Goal: Information Seeking & Learning: Learn about a topic

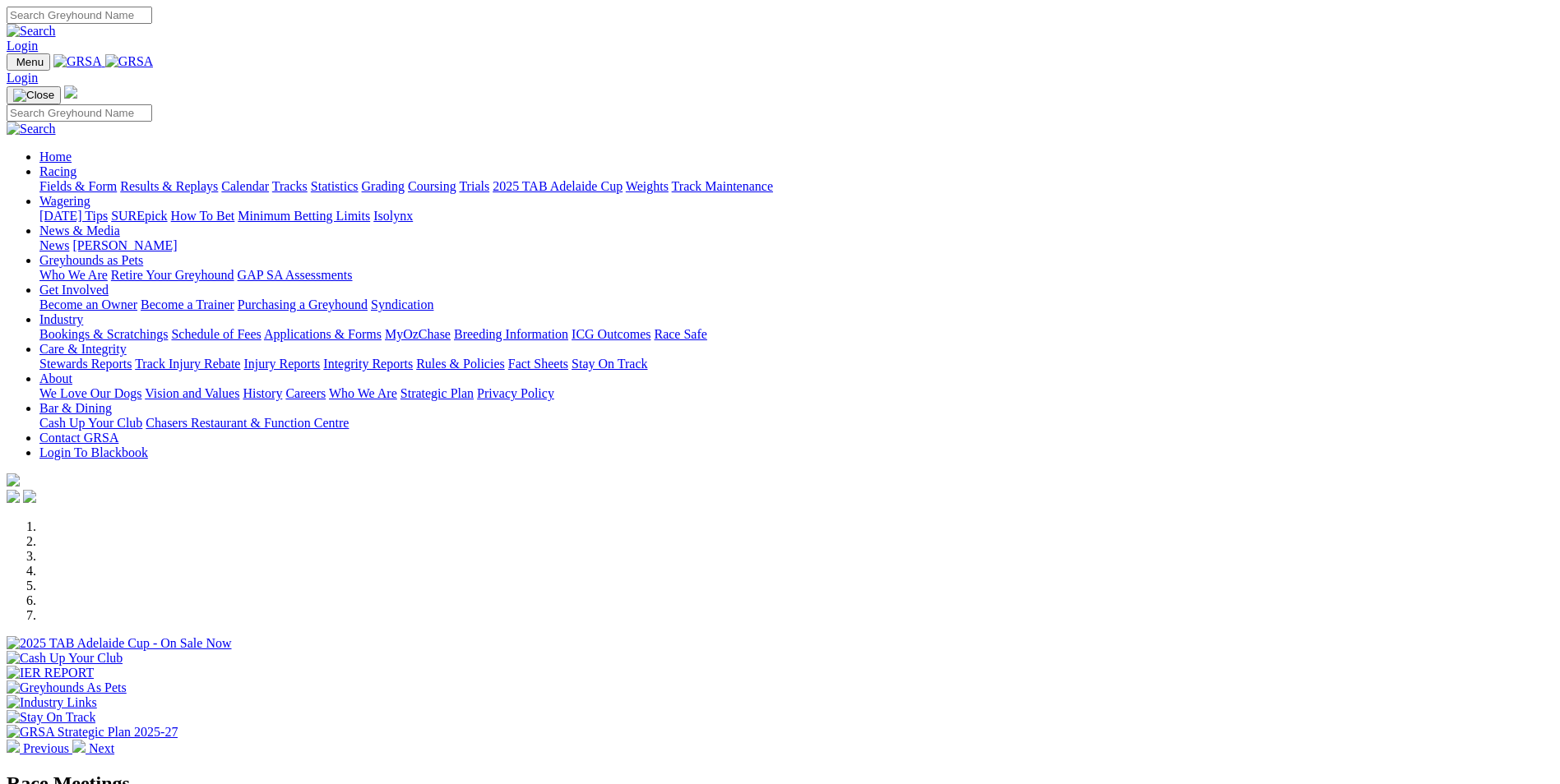
click at [76, 164] on link "Racing" at bounding box center [58, 171] width 37 height 14
click at [269, 180] on link "Calendar" at bounding box center [245, 186] width 48 height 14
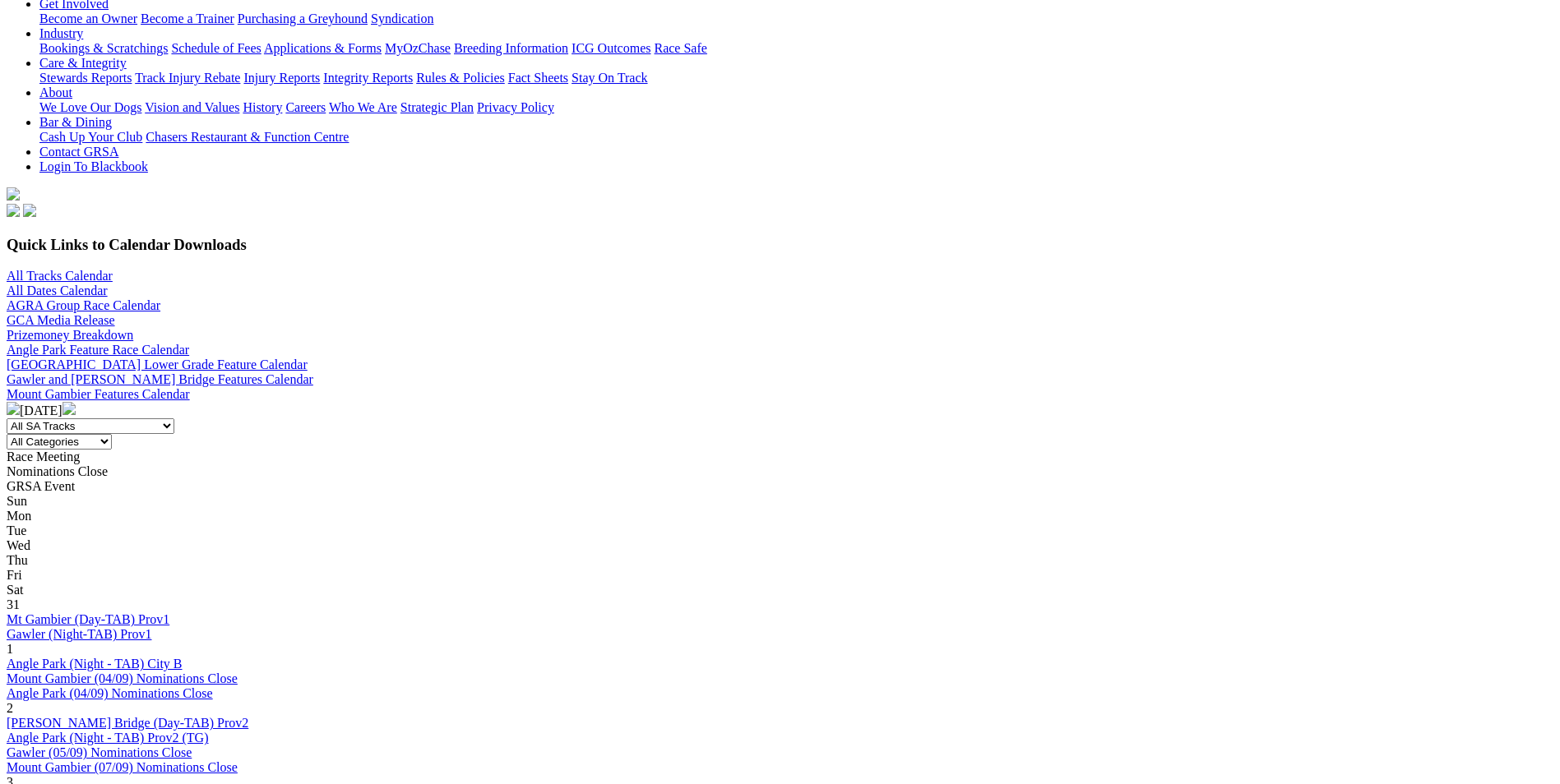
scroll to position [411, 0]
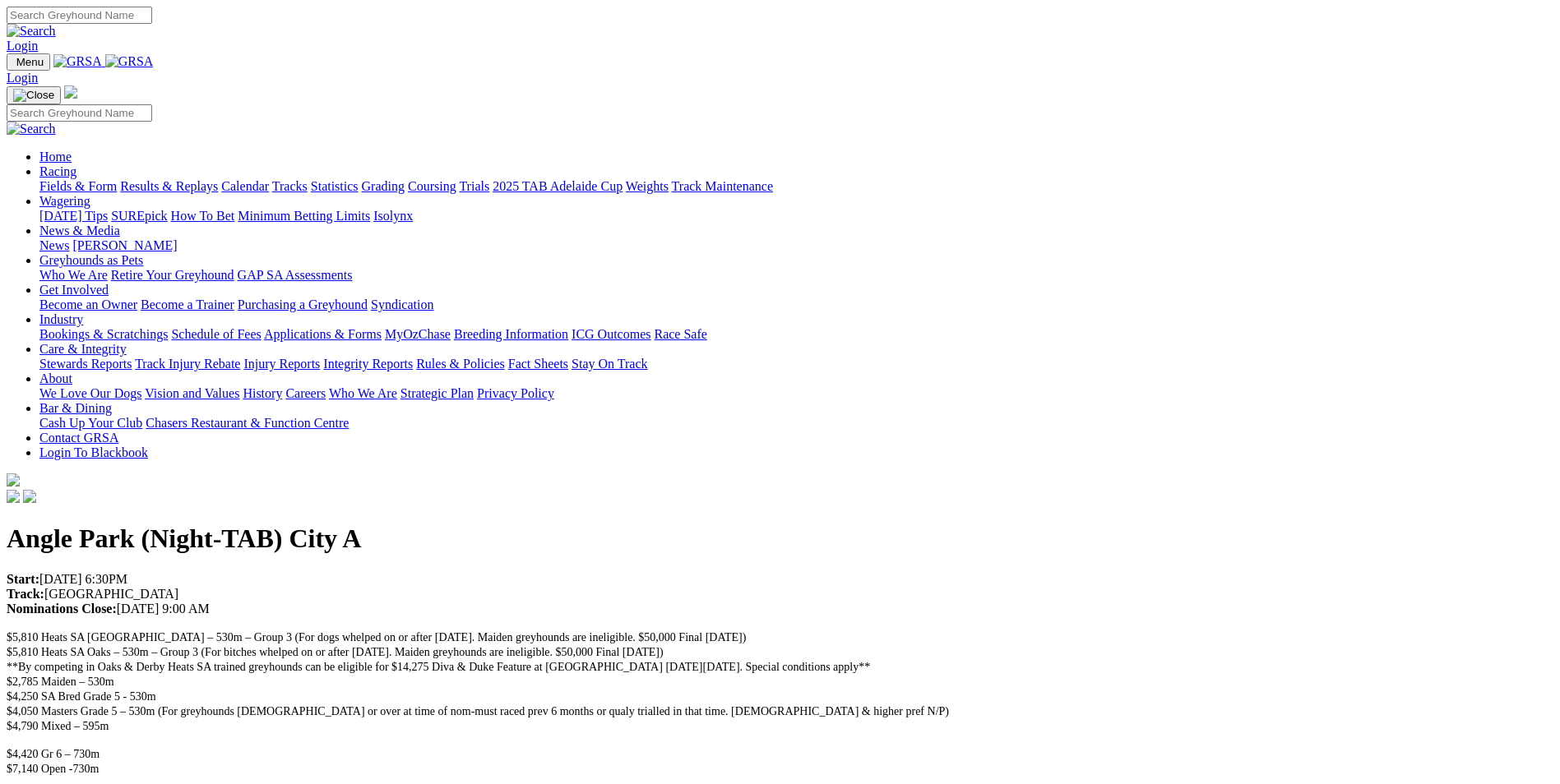
click at [76, 164] on link "Racing" at bounding box center [58, 171] width 37 height 14
click at [117, 180] on link "Fields & Form" at bounding box center [78, 186] width 77 height 14
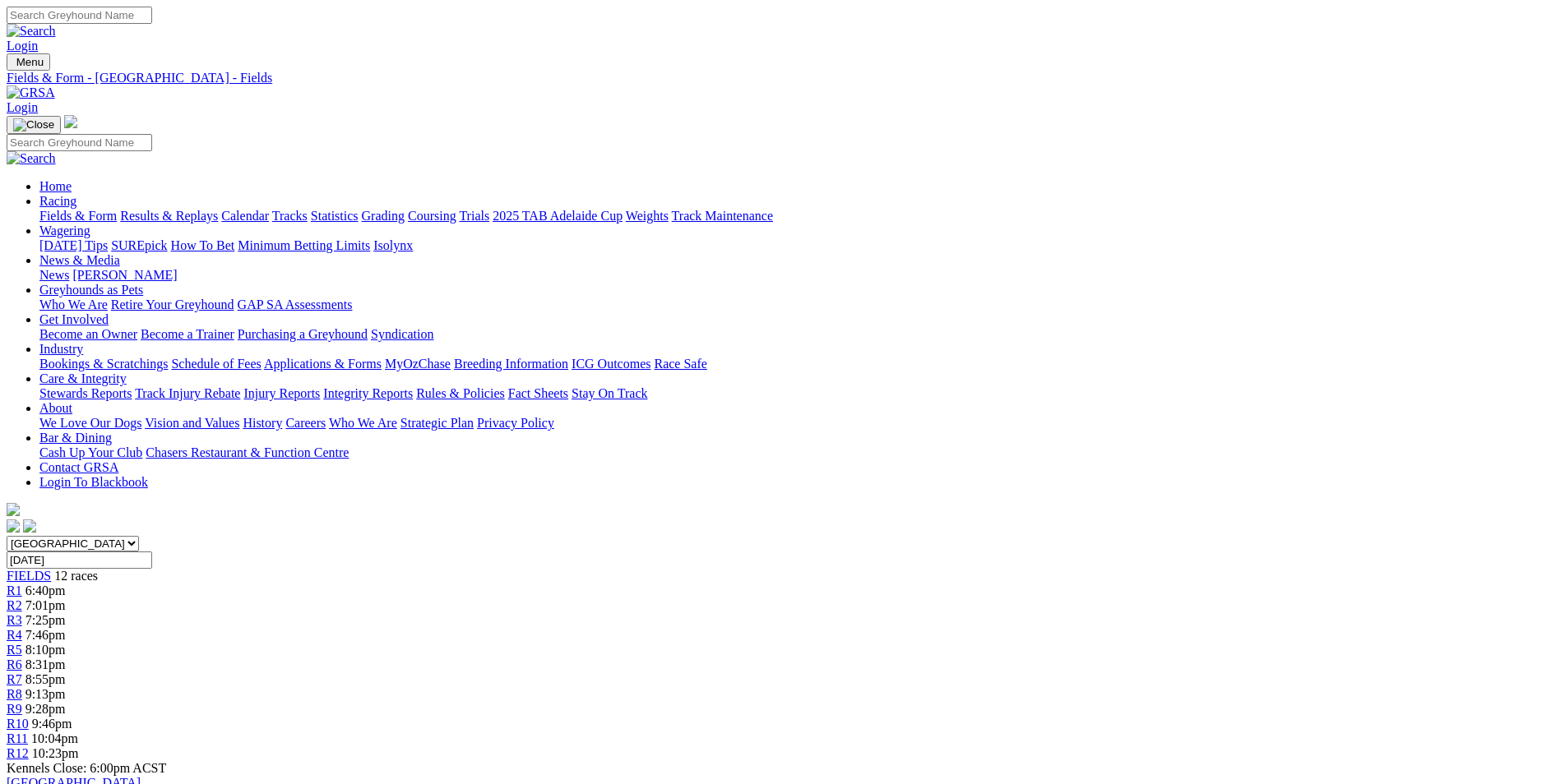
scroll to position [329, 0]
